Goal: Task Accomplishment & Management: Use online tool/utility

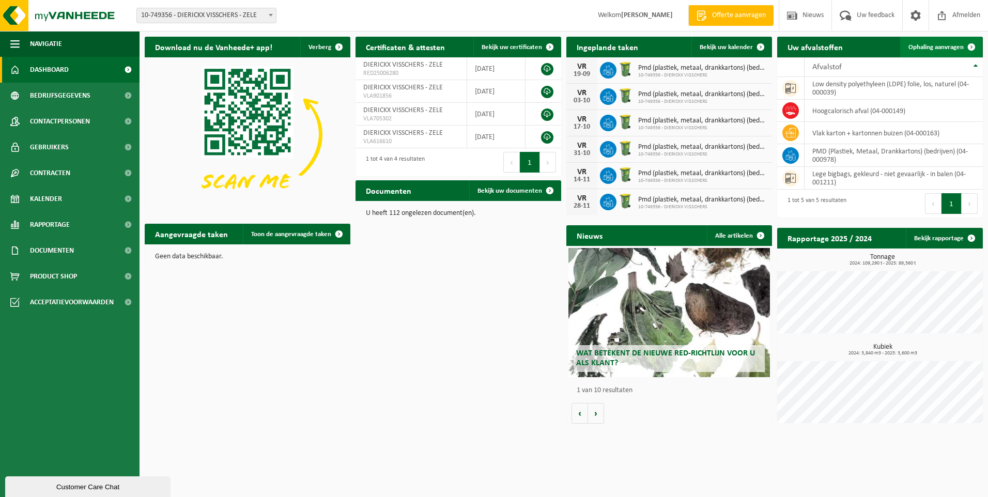
click at [941, 51] on span "Ophaling aanvragen" at bounding box center [936, 47] width 55 height 7
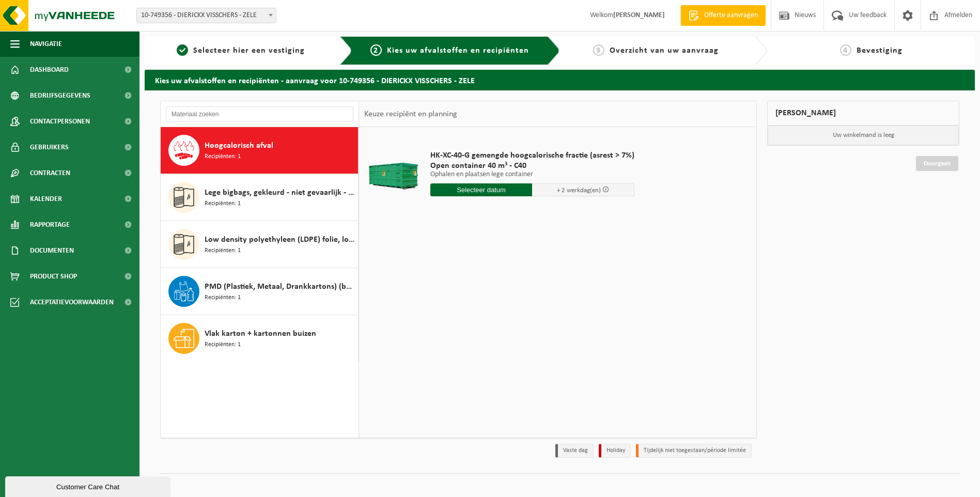
click at [500, 190] on input "text" at bounding box center [482, 189] width 102 height 13
click at [456, 281] on div "16" at bounding box center [458, 281] width 18 height 17
type input "Van 2025-09-16"
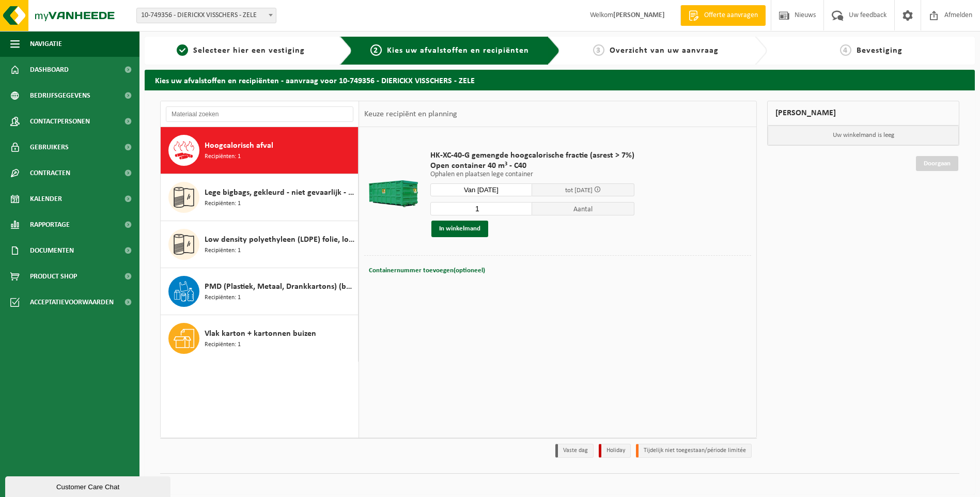
scroll to position [8, 0]
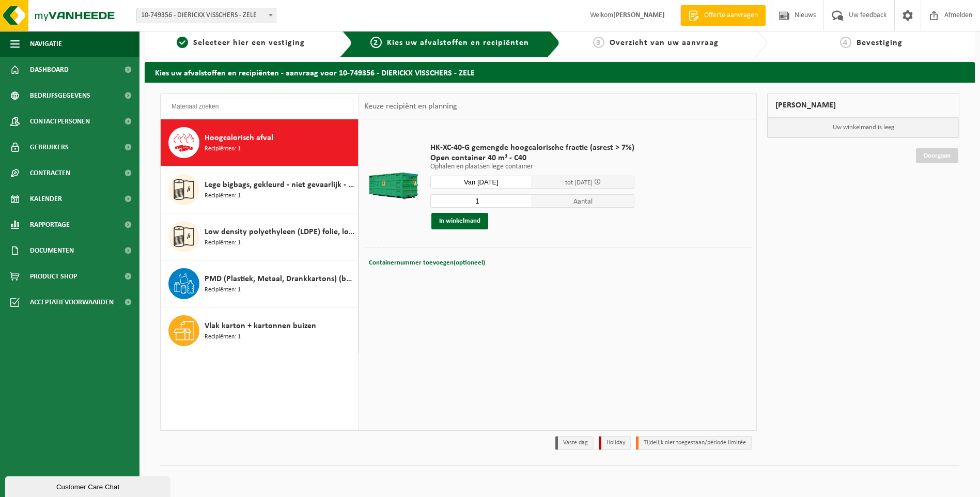
click at [439, 259] on span "Containernummer toevoegen(optioneel)" at bounding box center [427, 262] width 116 height 7
click at [464, 219] on button "In winkelmand" at bounding box center [460, 221] width 57 height 17
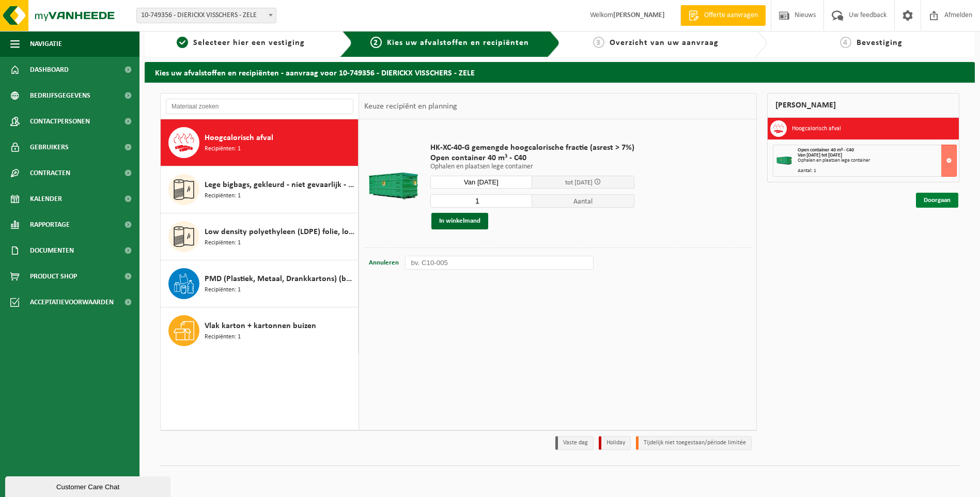
click at [933, 199] on link "Doorgaan" at bounding box center [937, 200] width 42 height 15
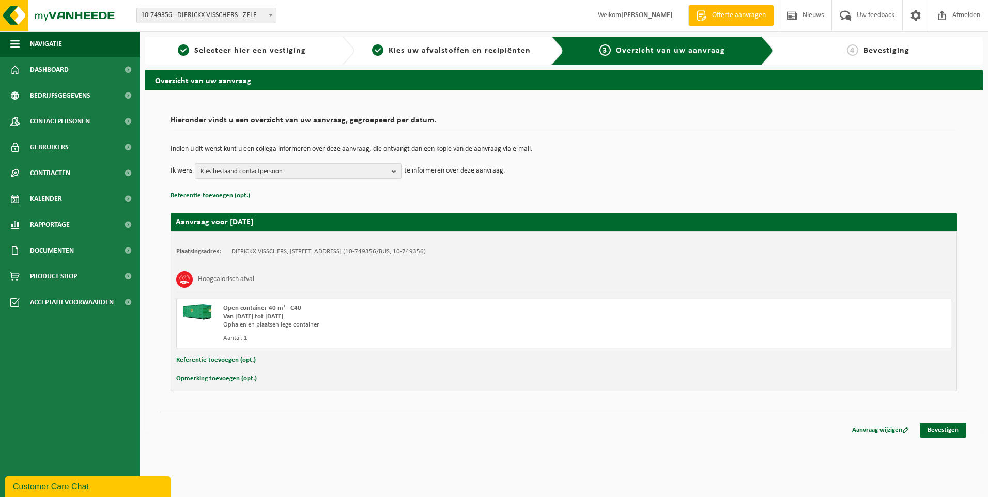
click at [192, 378] on button "Opmerking toevoegen (opt.)" at bounding box center [216, 378] width 81 height 13
click at [256, 385] on input "text" at bounding box center [584, 380] width 714 height 16
type input "Gelieve gesloten container te brengen, chauffeur meldt zich best aan de recepti…"
click at [945, 428] on link "Bevestigen" at bounding box center [943, 432] width 47 height 15
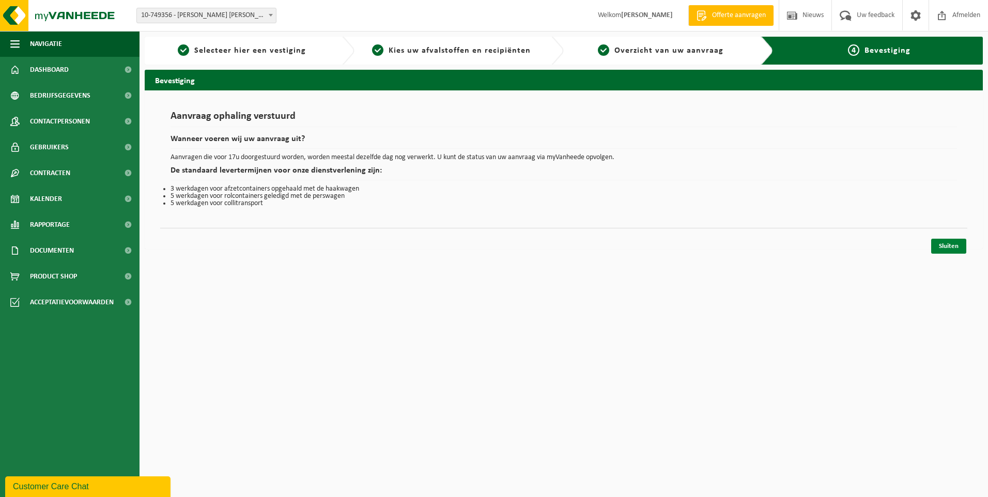
click at [948, 246] on link "Sluiten" at bounding box center [948, 246] width 35 height 15
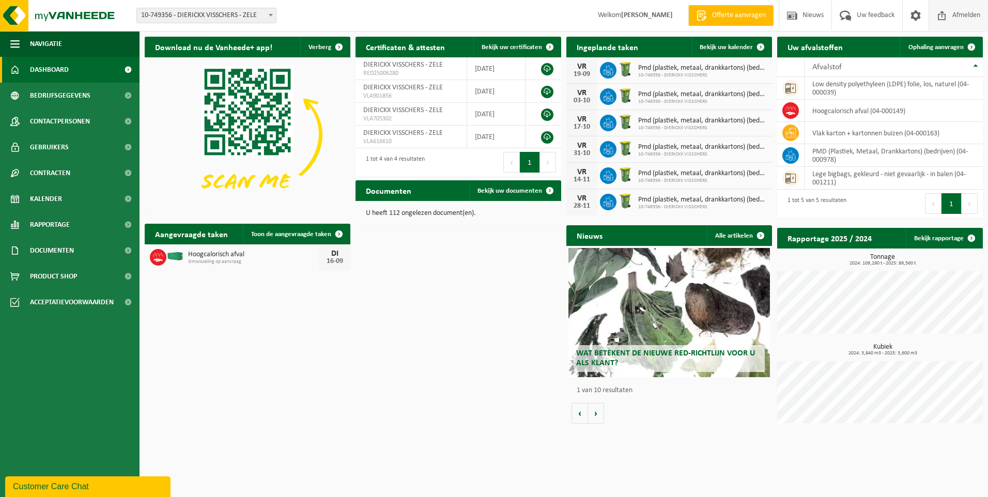
click at [957, 16] on span "Afmelden" at bounding box center [966, 15] width 33 height 30
